Goal: Navigation & Orientation: Find specific page/section

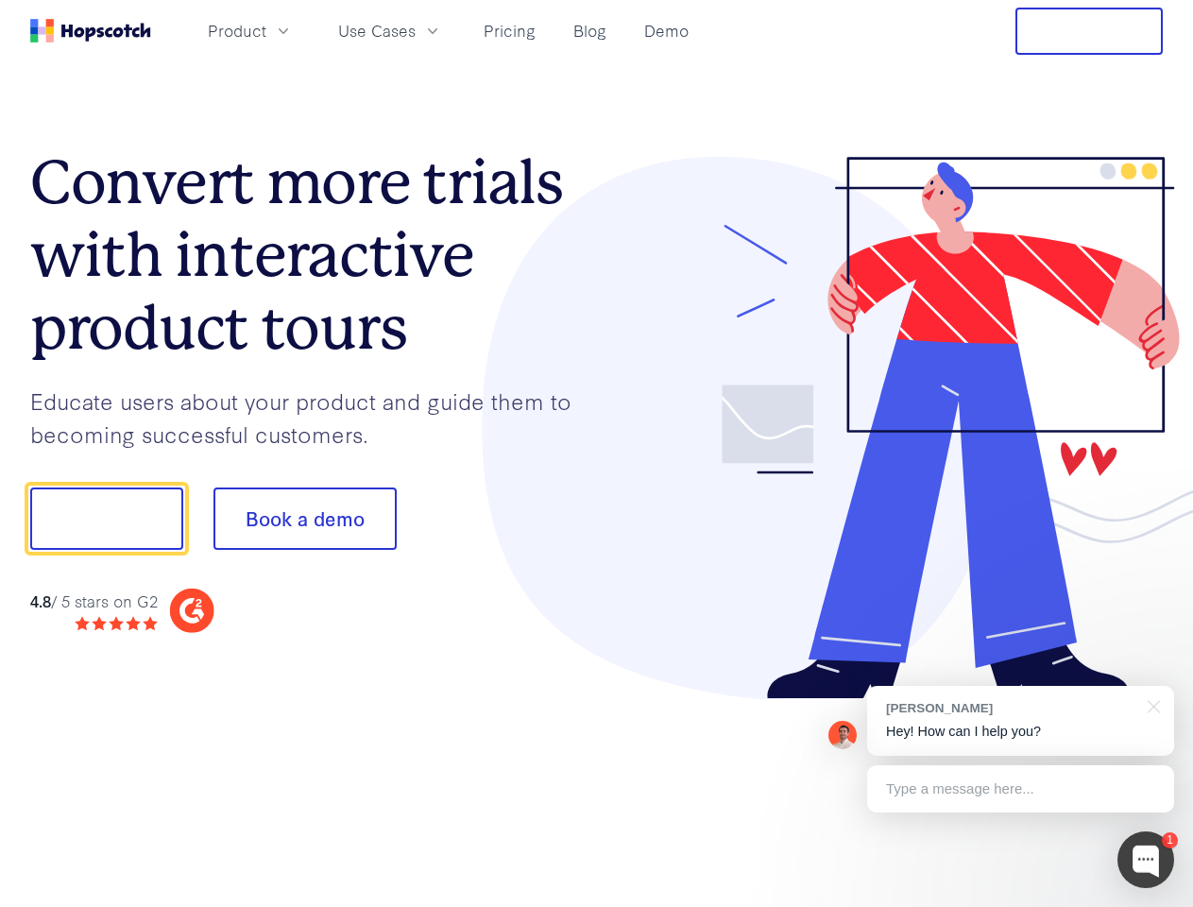
click at [597, 454] on div at bounding box center [880, 428] width 567 height 543
click at [266, 30] on span "Product" at bounding box center [237, 31] width 59 height 24
click at [416, 30] on span "Use Cases" at bounding box center [376, 31] width 77 height 24
click at [1089, 31] on button "Free Trial" at bounding box center [1089, 31] width 147 height 47
click at [106, 519] on button "Show me!" at bounding box center [106, 519] width 153 height 62
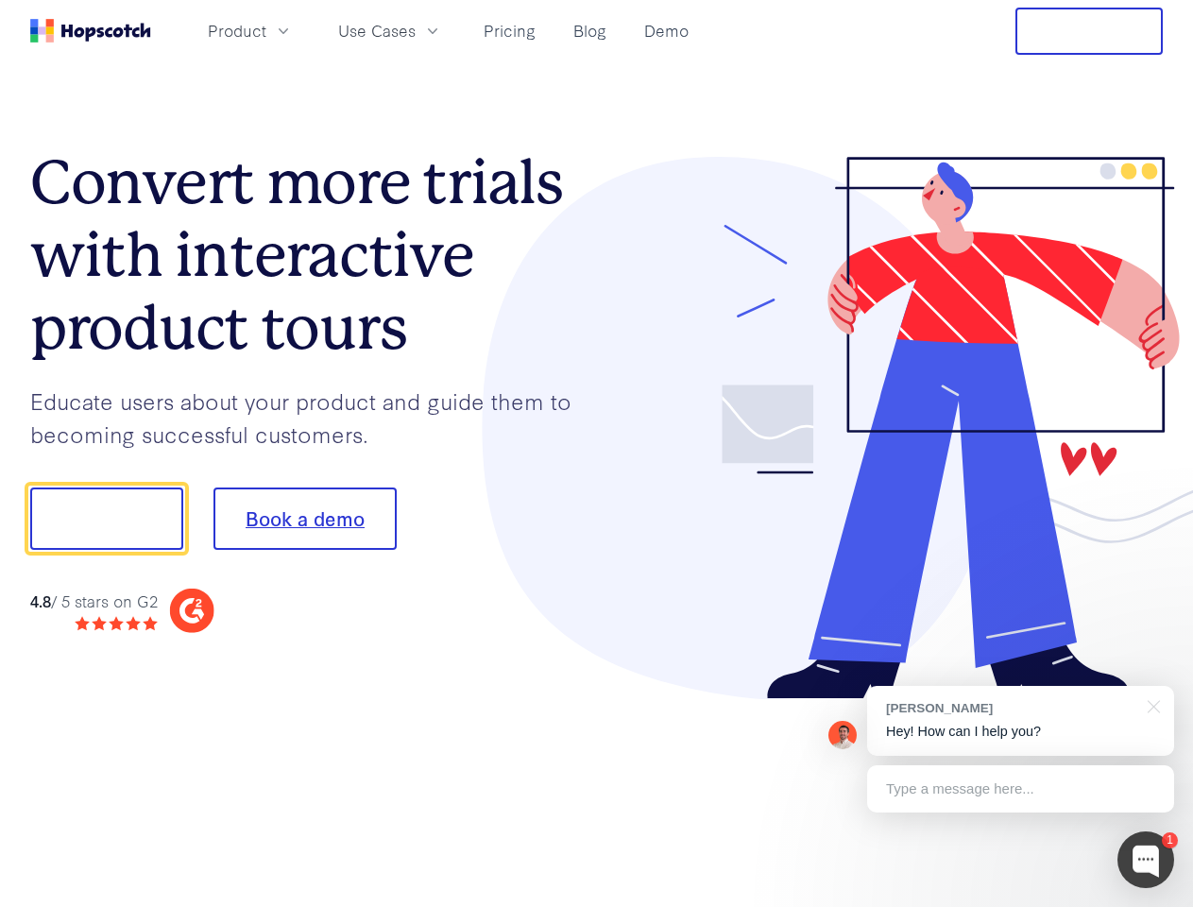
click at [304, 519] on button "Book a demo" at bounding box center [305, 519] width 183 height 62
click at [1146, 860] on div at bounding box center [1146, 860] width 57 height 57
click at [1021, 721] on div "[PERSON_NAME] Hey! How can I help you?" at bounding box center [1020, 721] width 307 height 70
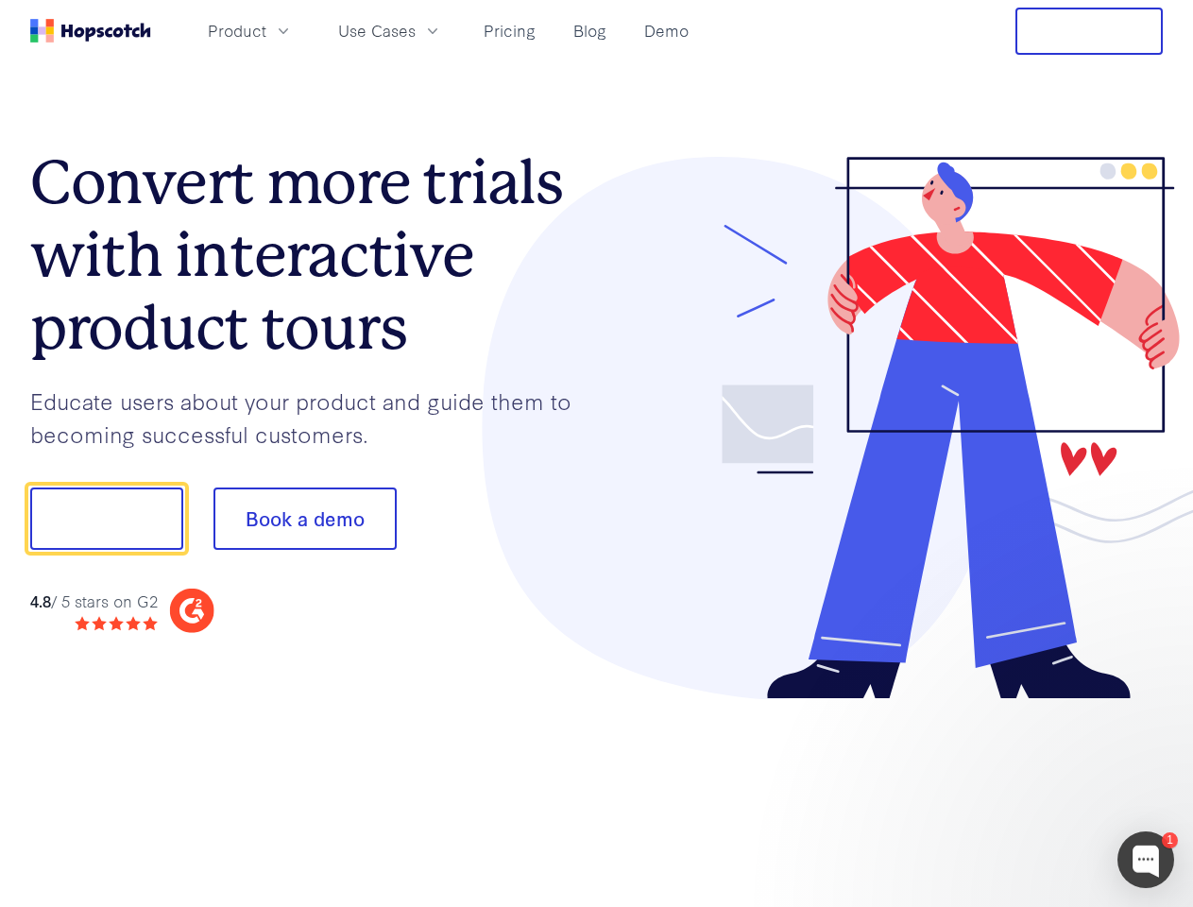
click at [1151, 705] on div at bounding box center [997, 516] width 354 height 630
click at [1021, 789] on div at bounding box center [997, 643] width 354 height 377
